Goal: Information Seeking & Learning: Learn about a topic

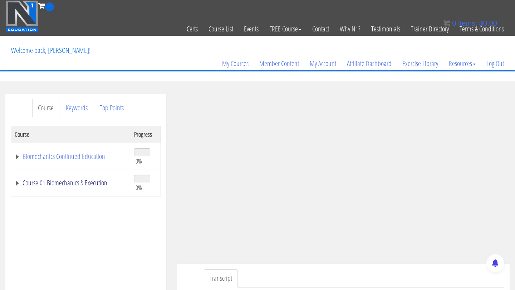
click at [18, 183] on link "Course 01 Biomechanics & Execution" at bounding box center [71, 183] width 112 height 7
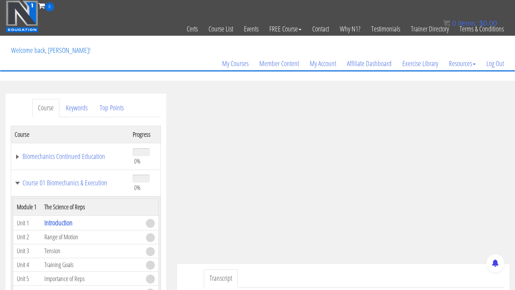
click at [59, 240] on td "Range of Motion" at bounding box center [92, 238] width 102 height 14
click at [149, 238] on span at bounding box center [150, 238] width 9 height 9
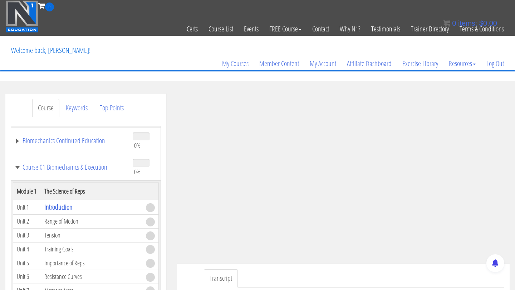
scroll to position [16, 0]
click at [71, 222] on td "Range of Motion" at bounding box center [92, 221] width 102 height 14
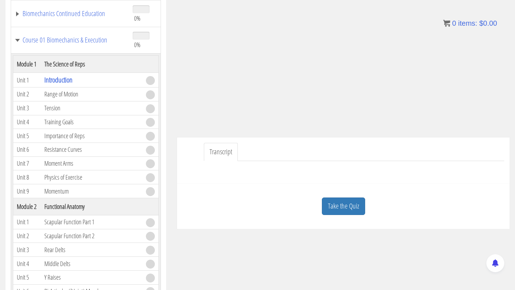
scroll to position [141, 0]
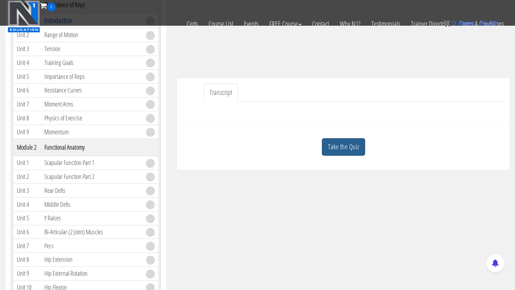
click at [348, 144] on link "Take the Quiz" at bounding box center [343, 147] width 43 height 18
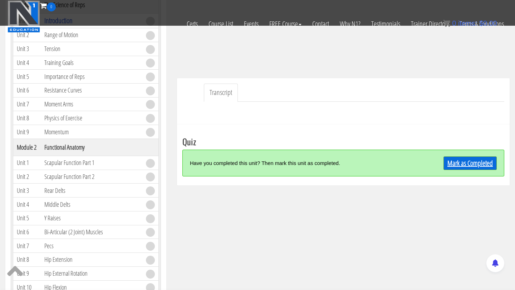
click at [453, 163] on link "Mark as Completed" at bounding box center [469, 164] width 53 height 14
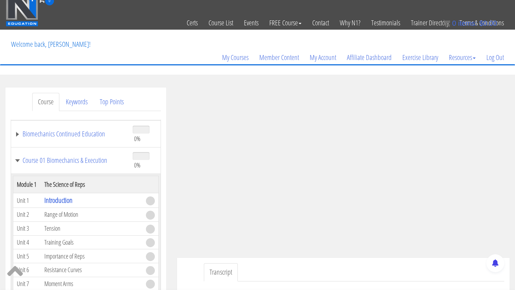
scroll to position [0, 0]
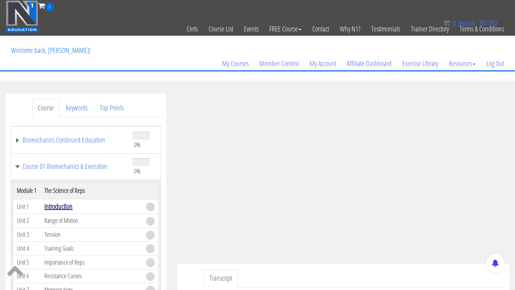
click at [66, 208] on link "Introduction" at bounding box center [58, 207] width 28 height 10
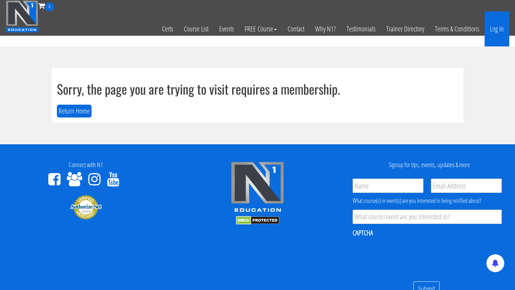
click at [502, 30] on link "Log In" at bounding box center [497, 28] width 25 height 35
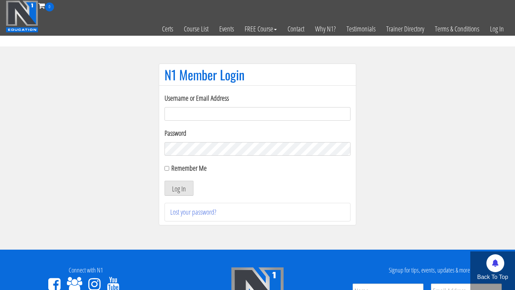
type input "[EMAIL_ADDRESS][DOMAIN_NAME]"
click at [200, 169] on label "Remember Me" at bounding box center [188, 168] width 35 height 10
click at [169, 169] on input "Remember Me" at bounding box center [167, 168] width 5 height 5
checkbox input "true"
click at [185, 186] on button "Log In" at bounding box center [179, 188] width 29 height 15
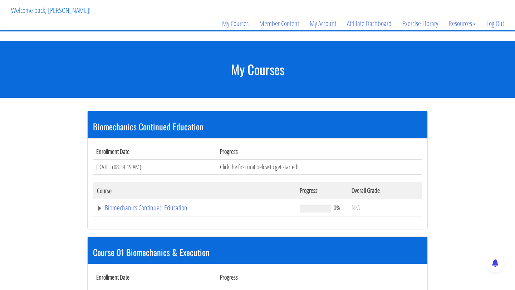
scroll to position [41, 0]
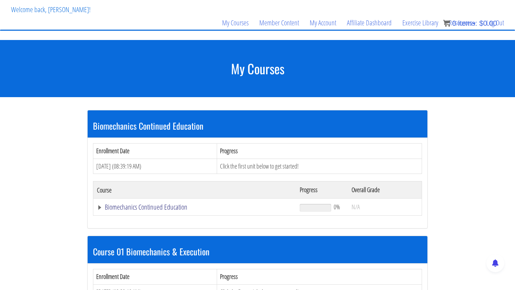
click at [171, 206] on link "Biomechanics Continued Education" at bounding box center [195, 207] width 196 height 7
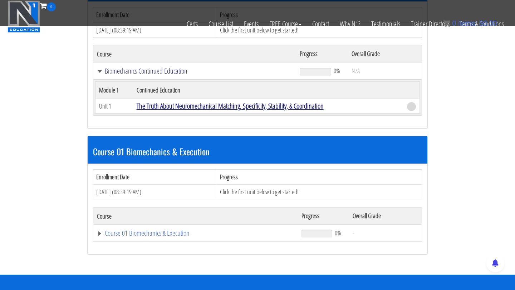
scroll to position [136, 0]
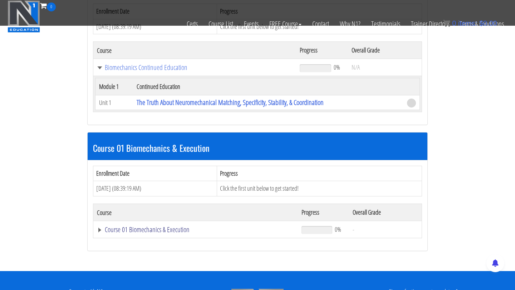
click at [146, 230] on link "Course 01 Biomechanics & Execution" at bounding box center [195, 229] width 197 height 7
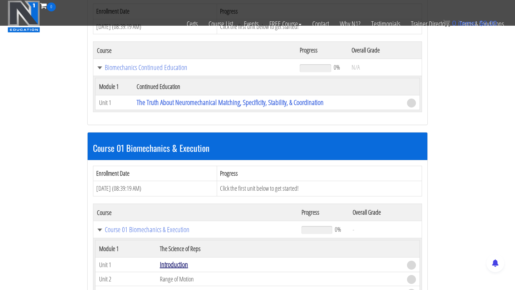
click at [174, 266] on link "Introduction" at bounding box center [174, 265] width 28 height 10
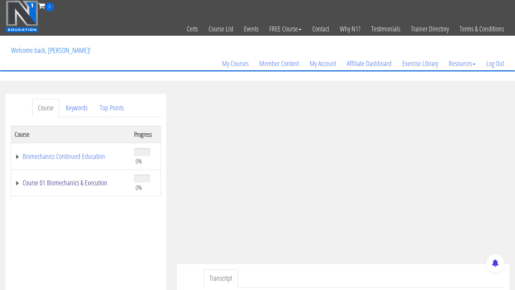
click at [18, 186] on link "Course 01 Biomechanics & Execution" at bounding box center [71, 183] width 112 height 7
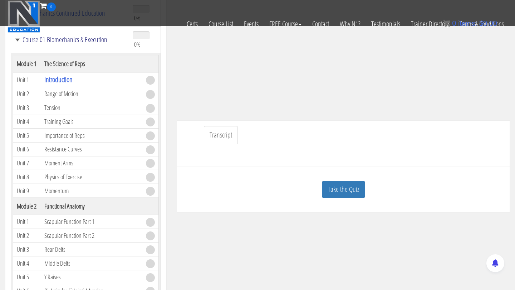
scroll to position [134, 0]
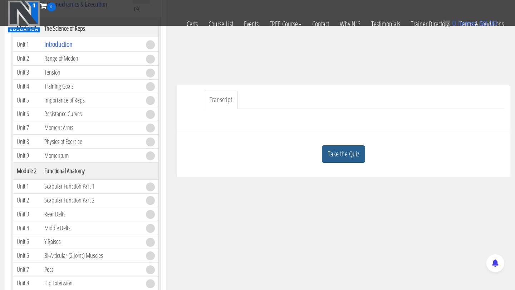
click at [332, 155] on link "Take the Quiz" at bounding box center [343, 155] width 43 height 18
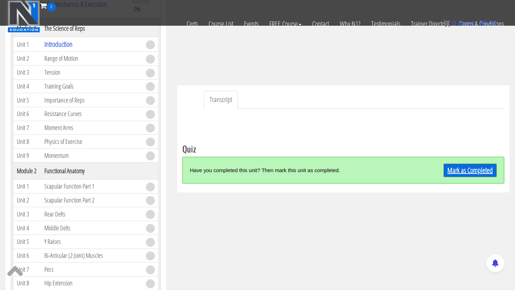
click at [453, 172] on link "Mark as Completed" at bounding box center [469, 171] width 53 height 14
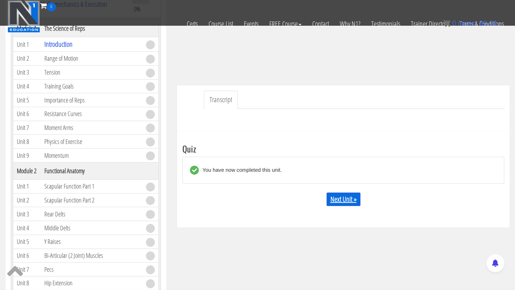
click at [351, 199] on link "Next Unit »" at bounding box center [344, 200] width 34 height 14
